Goal: Find specific page/section: Find specific page/section

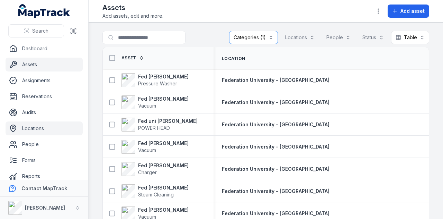
click at [47, 133] on link "Locations" at bounding box center [44, 128] width 77 height 14
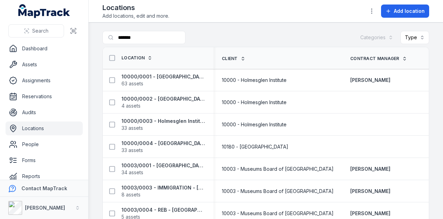
type input "*******"
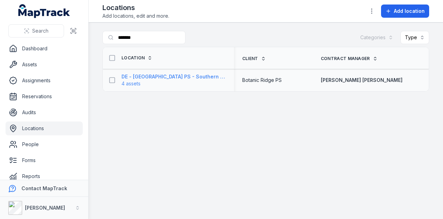
click at [185, 76] on strong "DE - Botanic Ridge PS - Southern - 89173" at bounding box center [174, 76] width 104 height 7
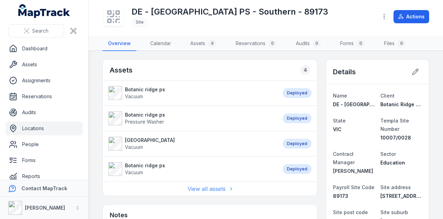
click at [204, 184] on link "View all assets" at bounding box center [210, 188] width 45 height 8
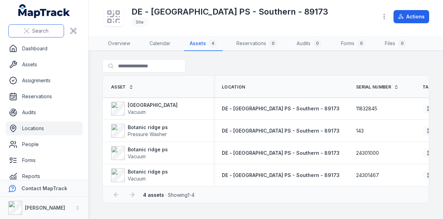
click at [47, 33] on span "Search" at bounding box center [40, 30] width 16 height 7
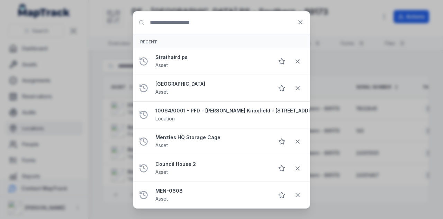
click at [196, 19] on input "Search for anything" at bounding box center [221, 22] width 177 height 22
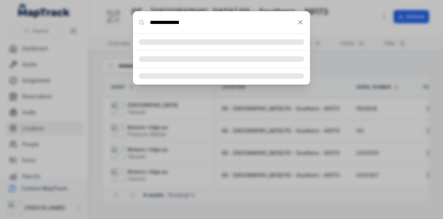
type input "**********"
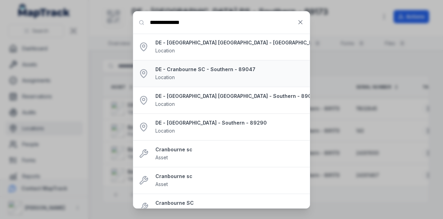
click at [252, 69] on strong "DE - Cranbourne SC - Southern - 89047" at bounding box center [229, 69] width 149 height 7
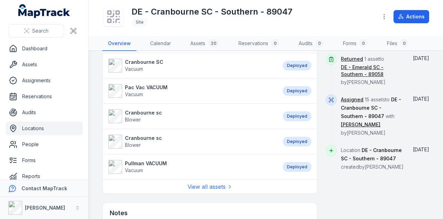
scroll to position [450, 0]
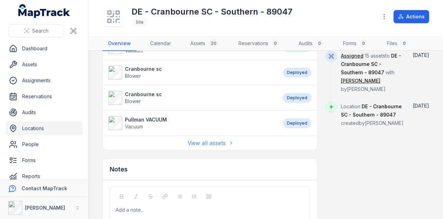
click at [211, 139] on link "View all assets" at bounding box center [210, 143] width 45 height 8
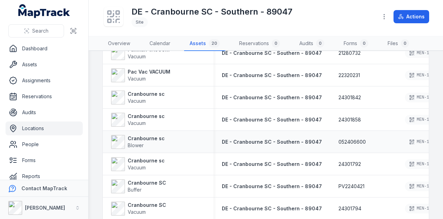
scroll to position [312, 0]
